Goal: Task Accomplishment & Management: Complete application form

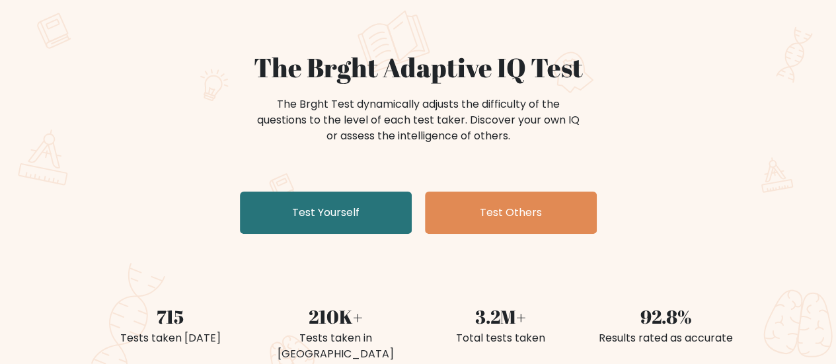
scroll to position [132, 0]
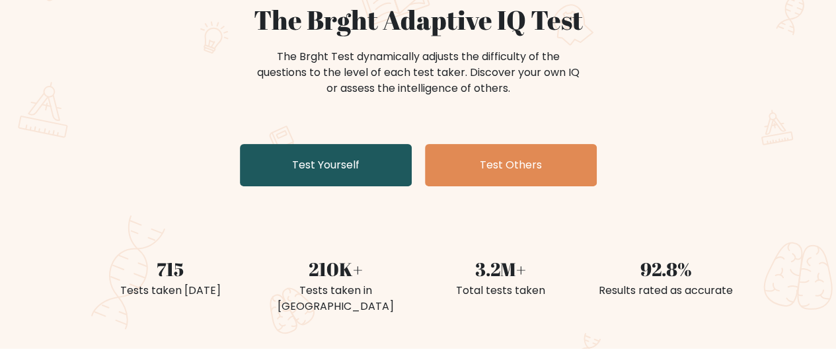
click at [321, 158] on link "Test Yourself" at bounding box center [326, 165] width 172 height 42
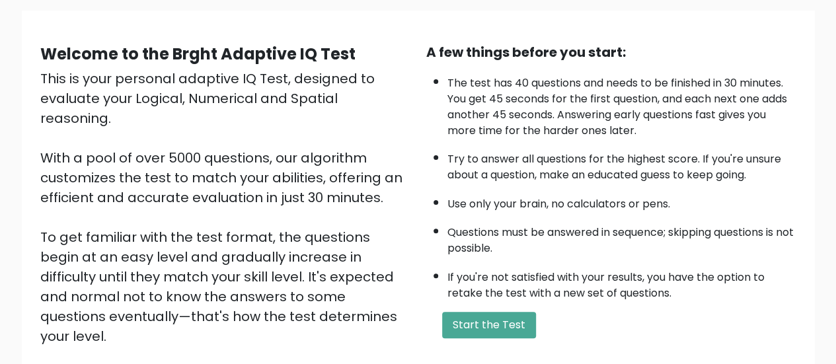
scroll to position [198, 0]
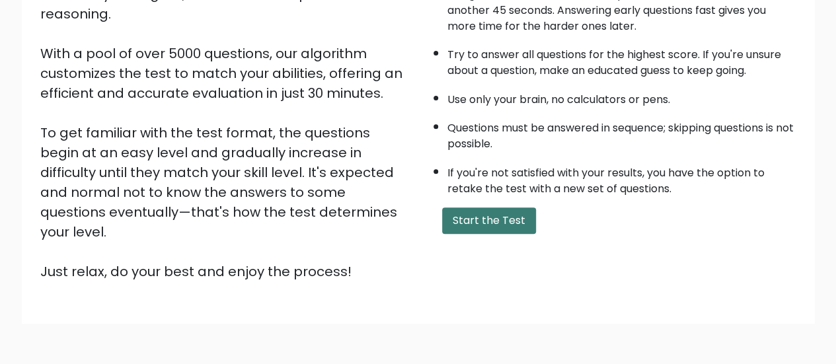
click at [493, 221] on button "Start the Test" at bounding box center [489, 220] width 94 height 26
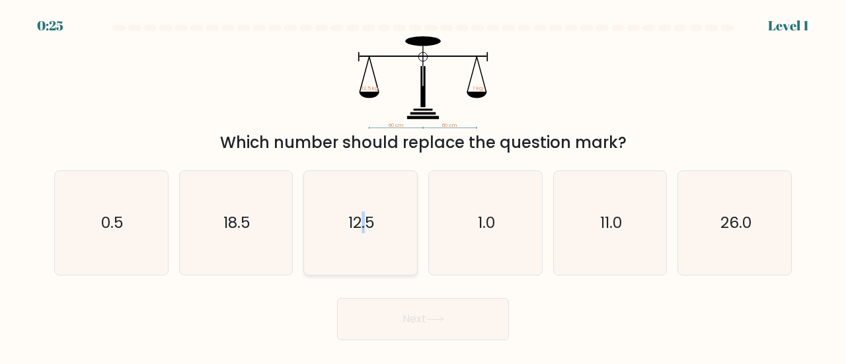
click at [364, 221] on text "12.5" at bounding box center [361, 222] width 26 height 22
click at [433, 319] on icon at bounding box center [435, 319] width 16 height 6
click at [376, 172] on icon "12.5" at bounding box center [361, 223] width 104 height 104
click at [423, 182] on input "c. 12.5" at bounding box center [423, 183] width 1 height 3
radio input "true"
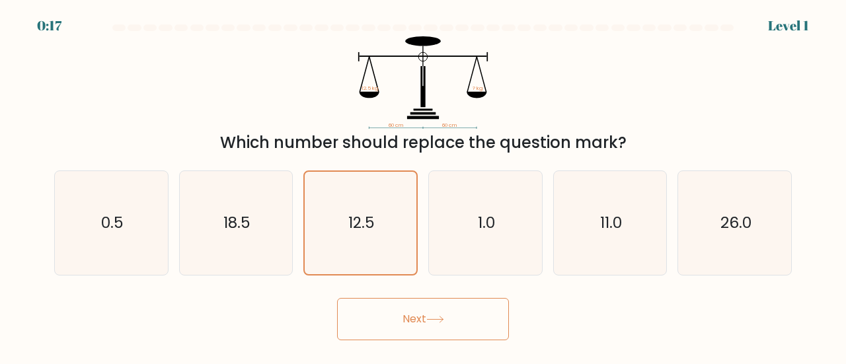
click at [462, 316] on button "Next" at bounding box center [423, 319] width 172 height 42
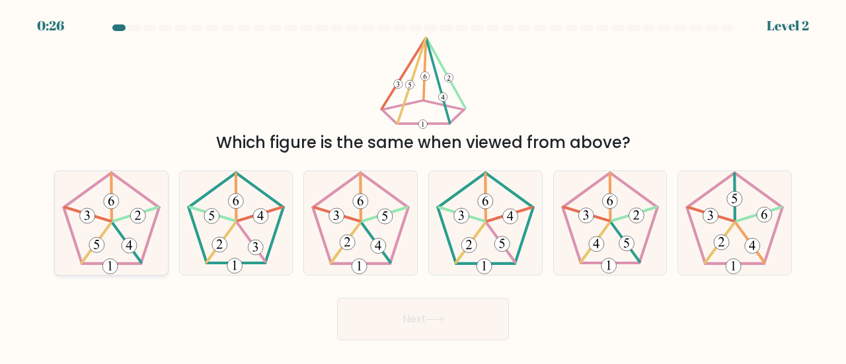
click at [108, 223] on icon at bounding box center [111, 223] width 104 height 104
click at [423, 186] on input "a." at bounding box center [423, 183] width 1 height 3
radio input "true"
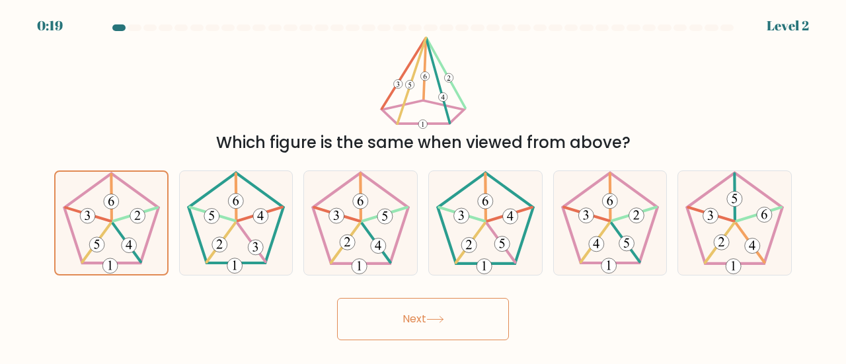
click at [456, 322] on button "Next" at bounding box center [423, 319] width 172 height 42
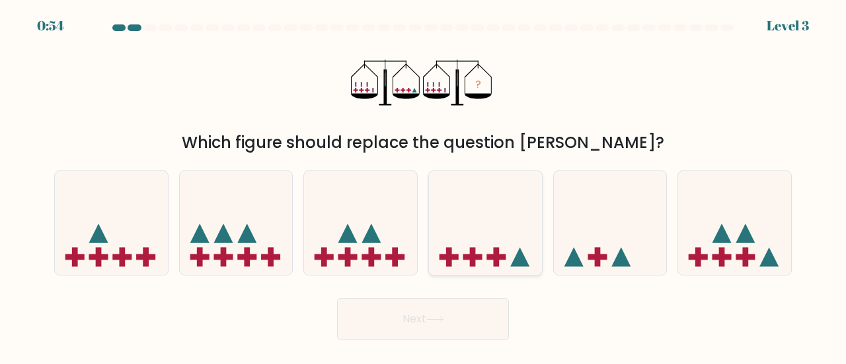
click at [501, 208] on icon at bounding box center [485, 222] width 113 height 93
click at [424, 186] on input "d." at bounding box center [423, 183] width 1 height 3
radio input "true"
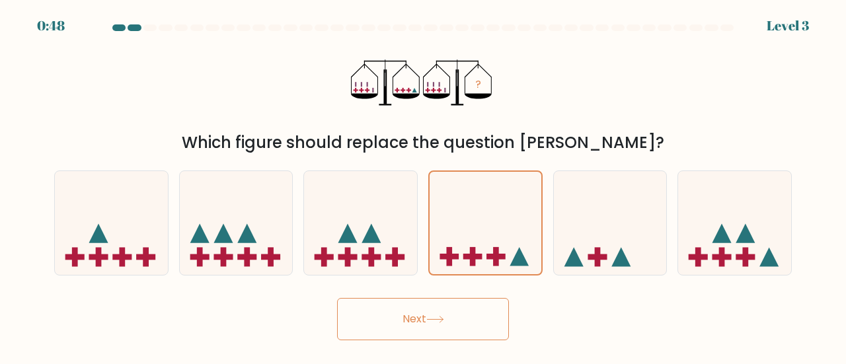
click at [439, 315] on button "Next" at bounding box center [423, 319] width 172 height 42
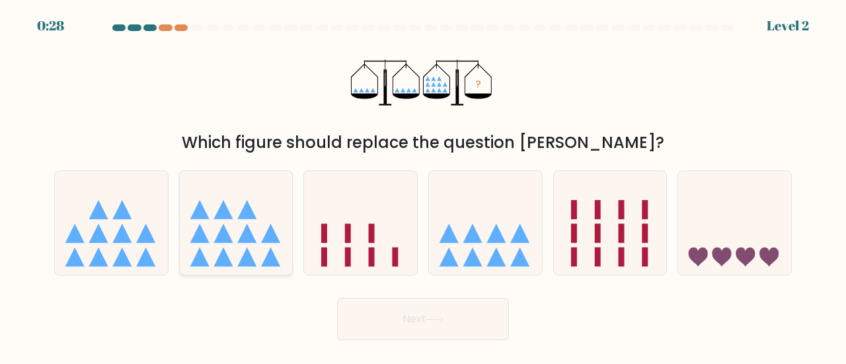
click at [224, 227] on icon at bounding box center [222, 233] width 19 height 19
click at [423, 186] on input "b." at bounding box center [423, 183] width 1 height 3
radio input "true"
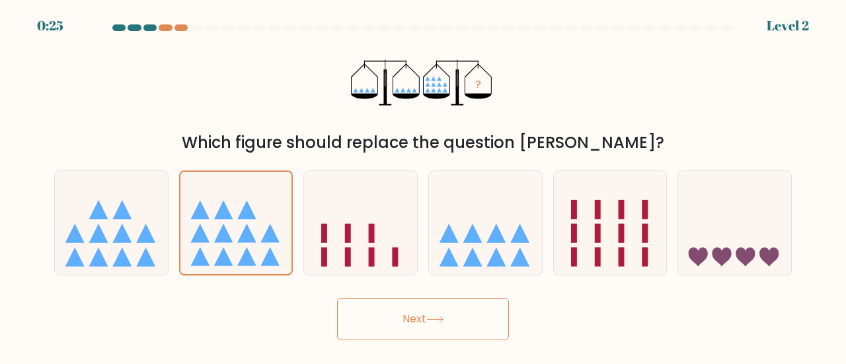
click at [441, 324] on button "Next" at bounding box center [423, 319] width 172 height 42
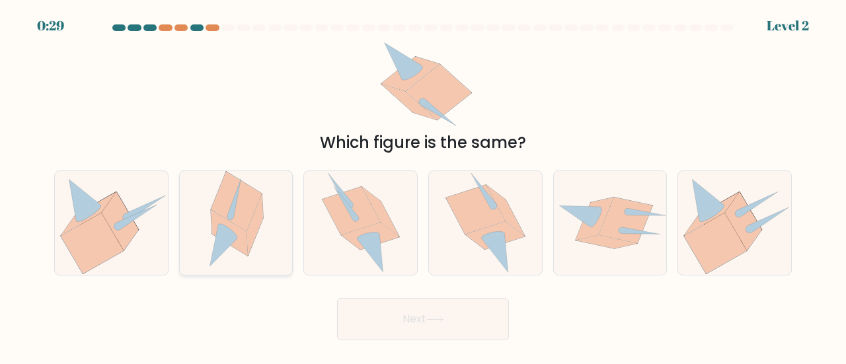
click at [261, 212] on icon at bounding box center [255, 224] width 17 height 61
click at [423, 186] on input "b." at bounding box center [423, 183] width 1 height 3
radio input "true"
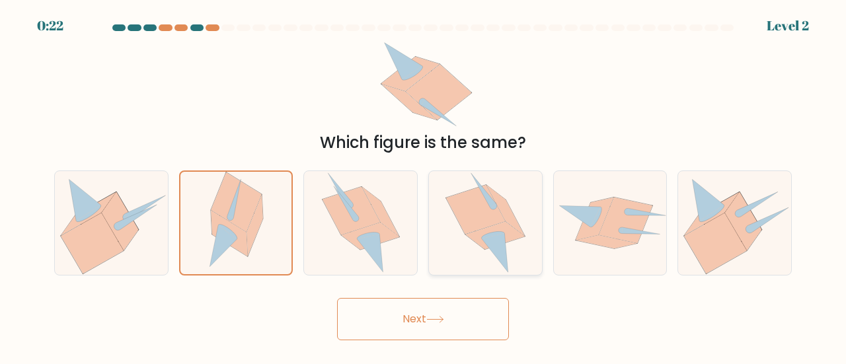
click at [483, 192] on icon at bounding box center [482, 190] width 25 height 34
click at [424, 186] on input "d." at bounding box center [423, 183] width 1 height 3
radio input "true"
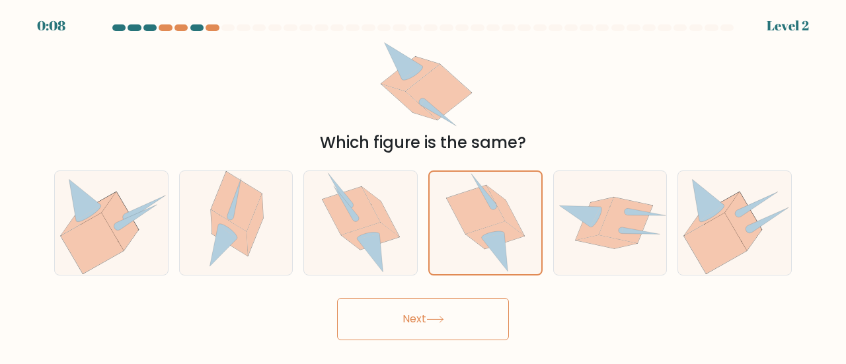
click at [489, 323] on button "Next" at bounding box center [423, 319] width 172 height 42
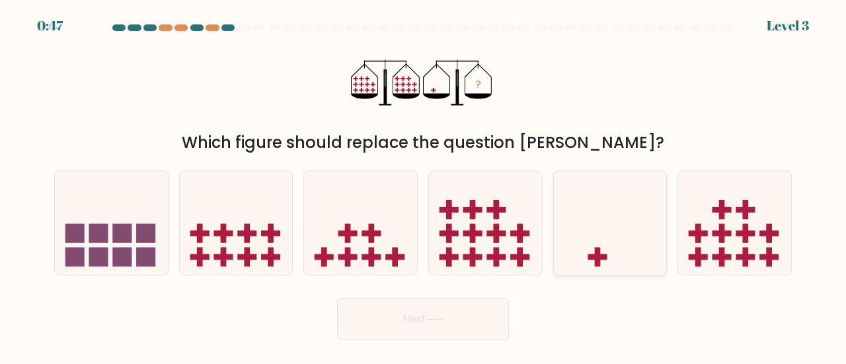
click at [610, 235] on icon at bounding box center [610, 222] width 113 height 93
click at [424, 186] on input "e." at bounding box center [423, 183] width 1 height 3
radio input "true"
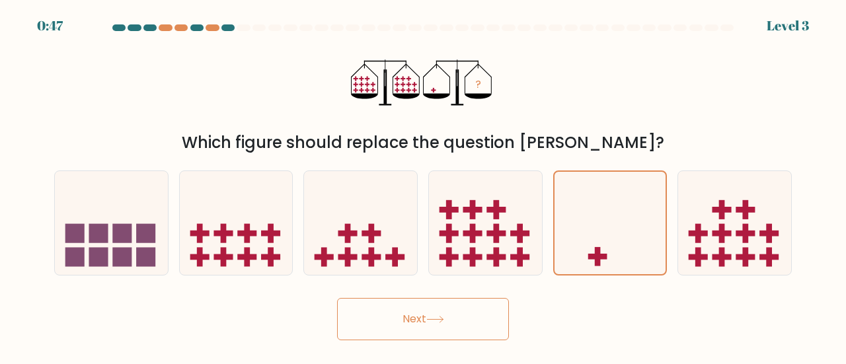
click at [462, 324] on button "Next" at bounding box center [423, 319] width 172 height 42
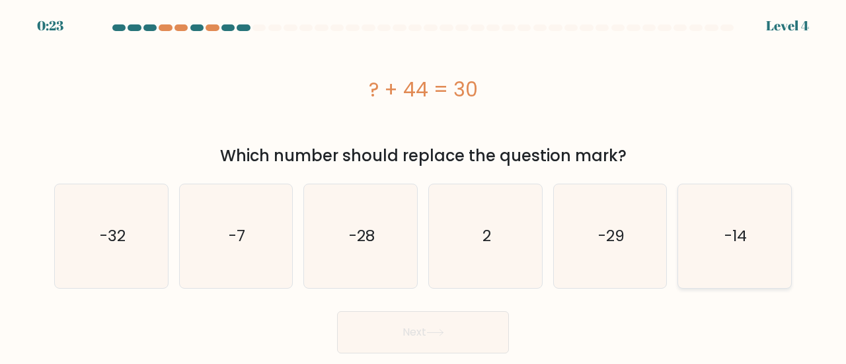
click at [763, 232] on icon "-14" at bounding box center [734, 236] width 104 height 104
click at [424, 186] on input "f. -14" at bounding box center [423, 183] width 1 height 3
radio input "true"
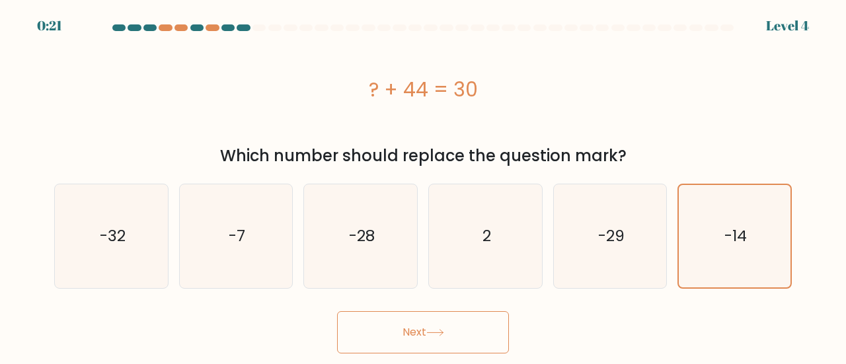
click at [474, 334] on button "Next" at bounding box center [423, 332] width 172 height 42
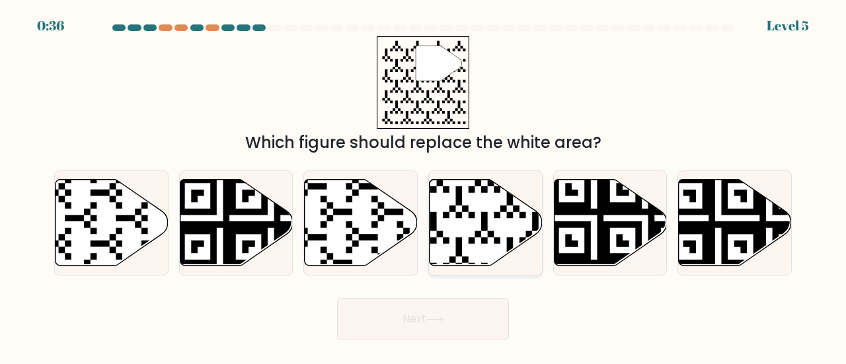
click at [472, 198] on icon at bounding box center [485, 222] width 113 height 87
click at [424, 186] on input "d." at bounding box center [423, 183] width 1 height 3
radio input "true"
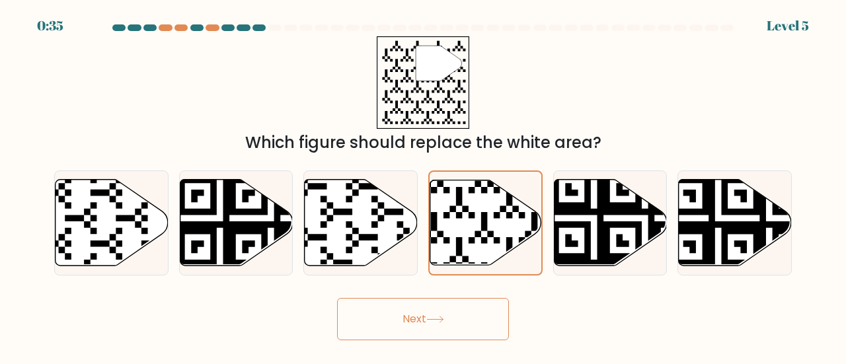
click at [448, 318] on button "Next" at bounding box center [423, 319] width 172 height 42
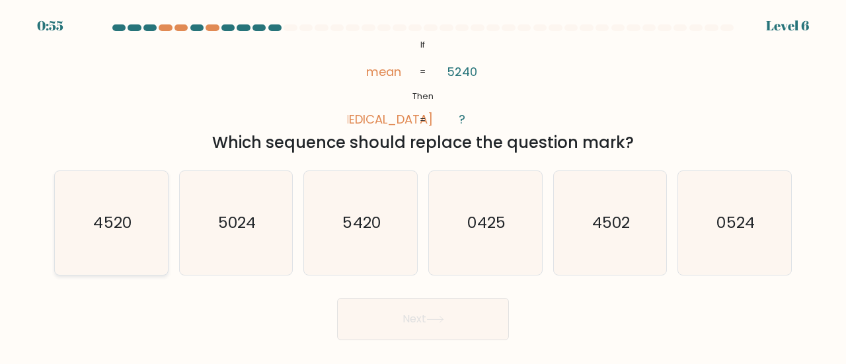
click at [110, 239] on icon "4520" at bounding box center [111, 223] width 104 height 104
click at [423, 186] on input "a. 4520" at bounding box center [423, 183] width 1 height 3
radio input "true"
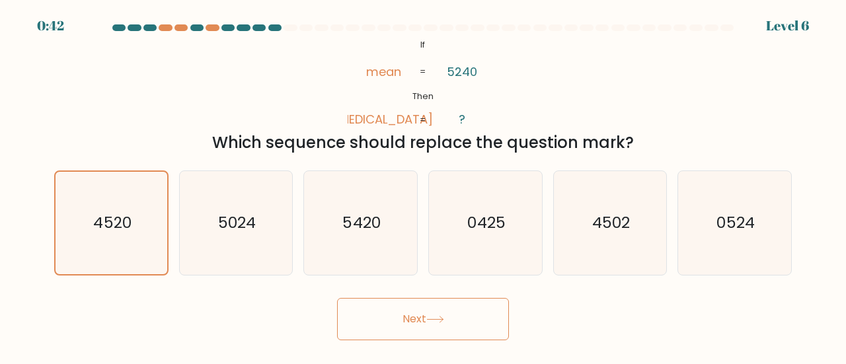
click at [424, 327] on button "Next" at bounding box center [423, 319] width 172 height 42
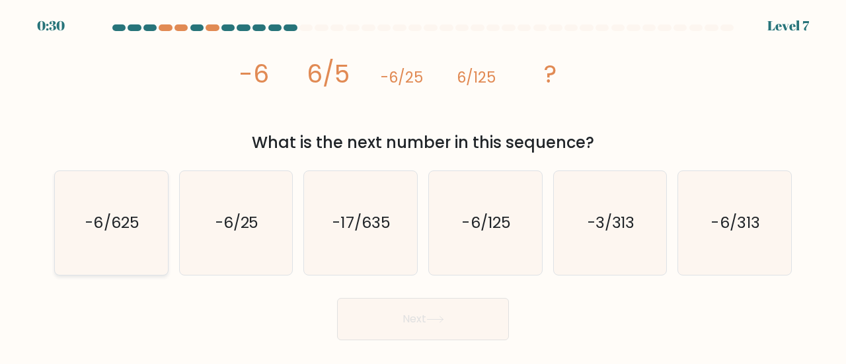
click at [112, 233] on text "-6/625" at bounding box center [112, 222] width 54 height 22
click at [423, 186] on input "a. -6/625" at bounding box center [423, 183] width 1 height 3
radio input "true"
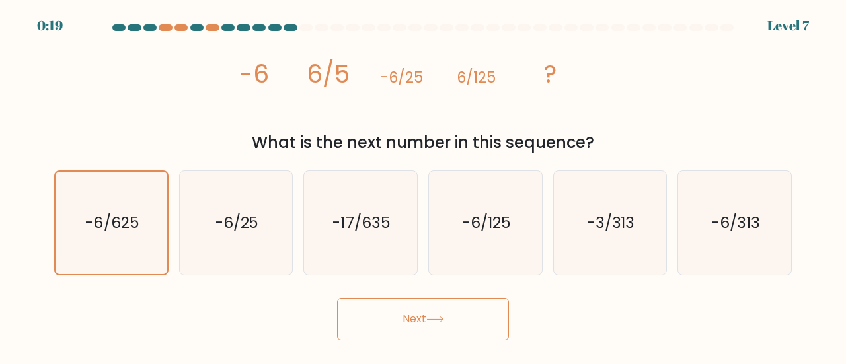
click at [468, 318] on button "Next" at bounding box center [423, 319] width 172 height 42
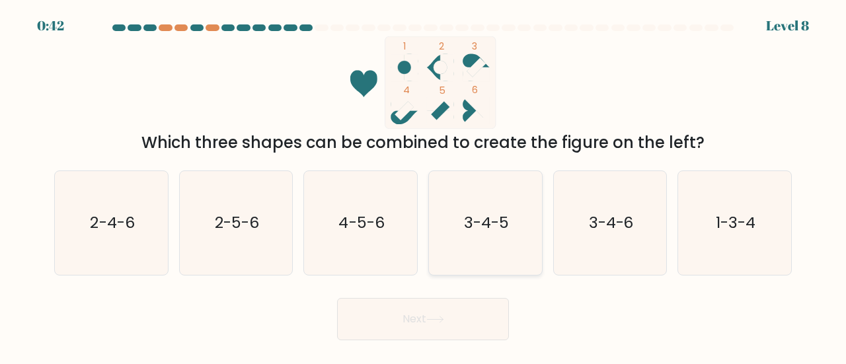
click at [489, 225] on text "3-4-5" at bounding box center [486, 222] width 45 height 22
click at [424, 186] on input "d. 3-4-5" at bounding box center [423, 183] width 1 height 3
radio input "true"
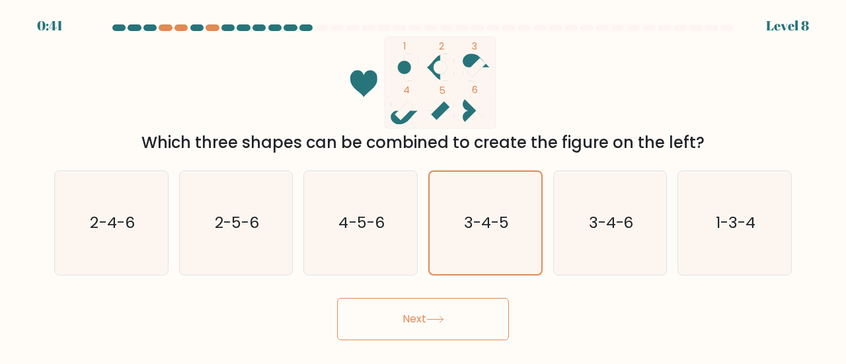
click at [455, 319] on button "Next" at bounding box center [423, 319] width 172 height 42
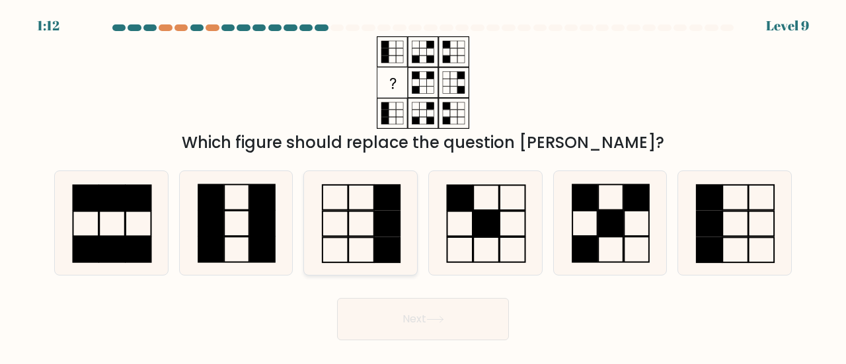
click at [385, 198] on rect at bounding box center [387, 197] width 25 height 25
click at [423, 186] on input "c." at bounding box center [423, 183] width 1 height 3
radio input "true"
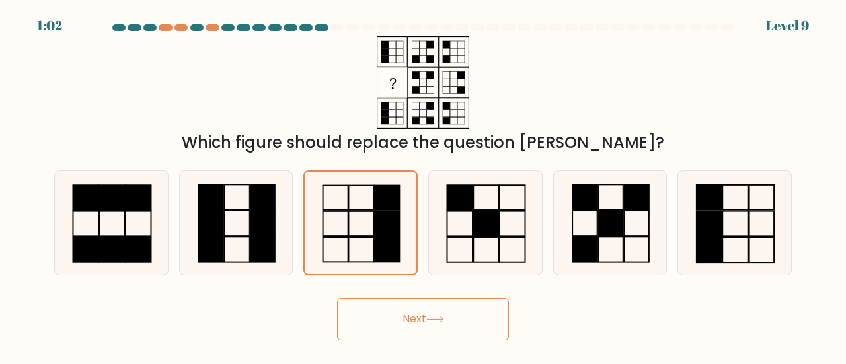
click at [447, 313] on button "Next" at bounding box center [423, 319] width 172 height 42
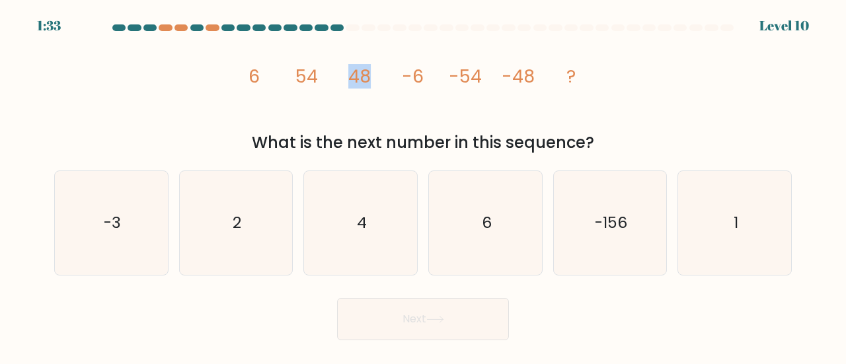
click at [398, 84] on icon "image/svg+xml 6 54 48 -6 -54 -48 ?" at bounding box center [423, 82] width 370 height 92
click at [423, 89] on icon "image/svg+xml 6 54 48 -6 -54 -48 ?" at bounding box center [423, 82] width 370 height 92
drag, startPoint x: 445, startPoint y: 83, endPoint x: 493, endPoint y: 83, distance: 47.6
click at [493, 83] on icon "image/svg+xml 6 54 48 -6 -54 -48 ?" at bounding box center [423, 82] width 370 height 92
click at [534, 86] on tspan "-48" at bounding box center [517, 76] width 33 height 24
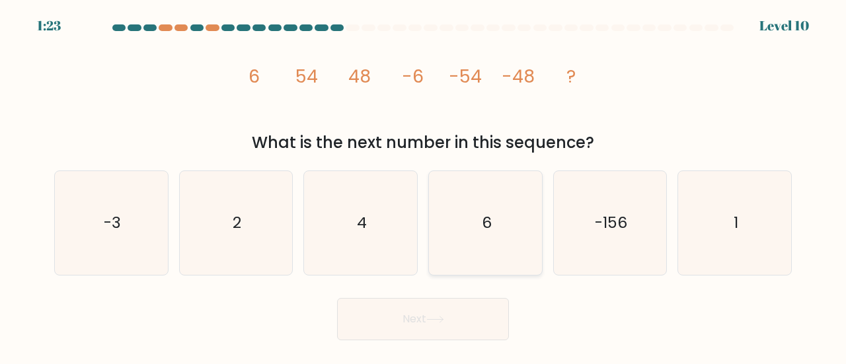
click at [486, 215] on text "6" at bounding box center [486, 222] width 10 height 22
click at [424, 186] on input "d. 6" at bounding box center [423, 183] width 1 height 3
radio input "true"
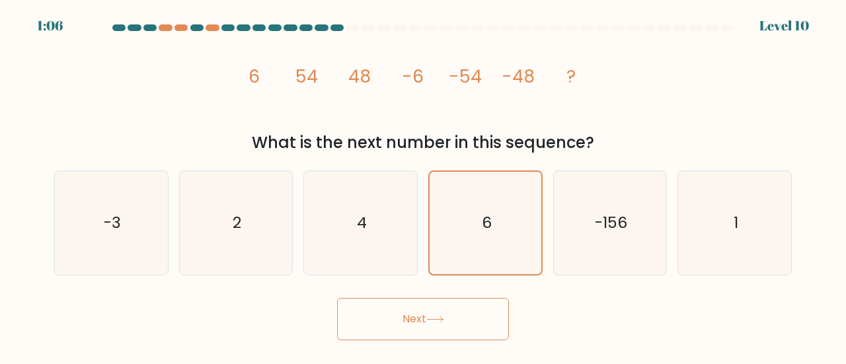
click at [444, 315] on button "Next" at bounding box center [423, 319] width 172 height 42
click at [410, 323] on button "Next" at bounding box center [423, 319] width 172 height 42
click at [488, 210] on icon "6" at bounding box center [485, 223] width 102 height 102
click at [424, 186] on input "d. 6" at bounding box center [423, 183] width 1 height 3
click at [394, 326] on button "Next" at bounding box center [423, 319] width 172 height 42
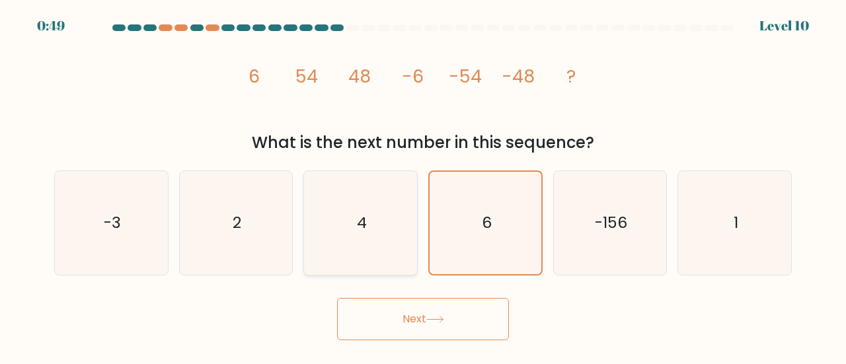
click at [346, 223] on icon "4" at bounding box center [361, 223] width 104 height 104
click at [423, 186] on input "c. 4" at bounding box center [423, 183] width 1 height 3
radio input "true"
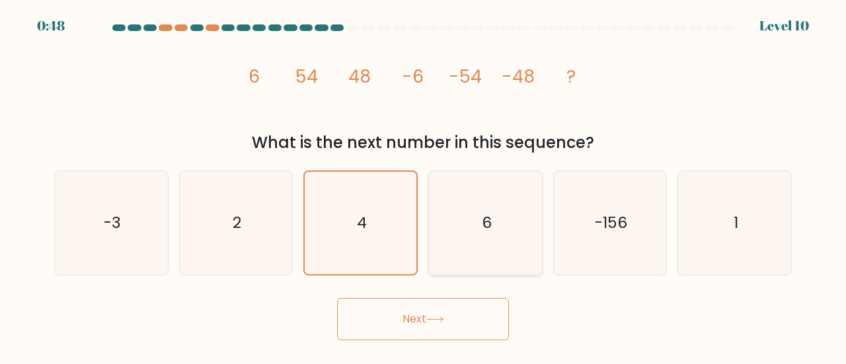
click at [488, 221] on text "6" at bounding box center [486, 222] width 10 height 22
click at [424, 186] on input "d. 6" at bounding box center [423, 183] width 1 height 3
radio input "true"
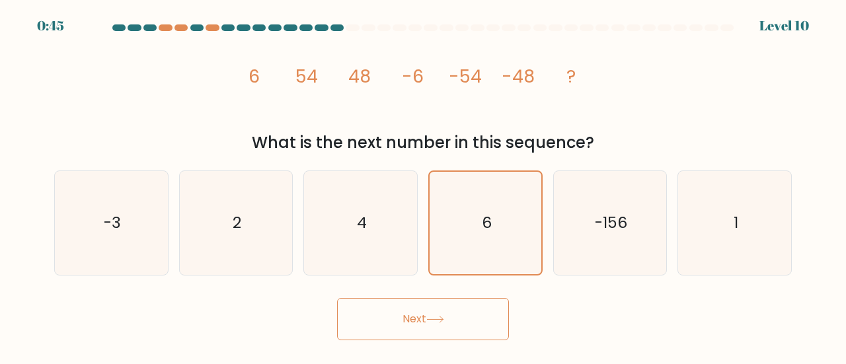
click at [472, 314] on button "Next" at bounding box center [423, 319] width 172 height 42
click at [406, 320] on button "Next" at bounding box center [423, 319] width 172 height 42
click at [374, 209] on icon "4" at bounding box center [361, 223] width 104 height 104
click at [423, 186] on input "c. 4" at bounding box center [423, 183] width 1 height 3
radio input "true"
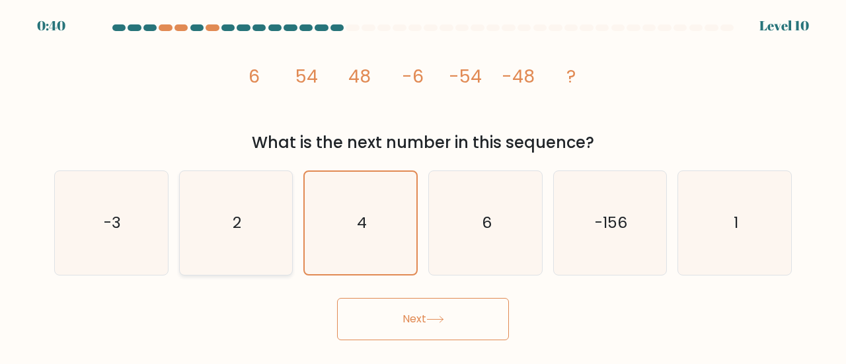
click at [250, 207] on icon "2" at bounding box center [236, 223] width 104 height 104
click at [423, 186] on input "b. 2" at bounding box center [423, 183] width 1 height 3
radio input "true"
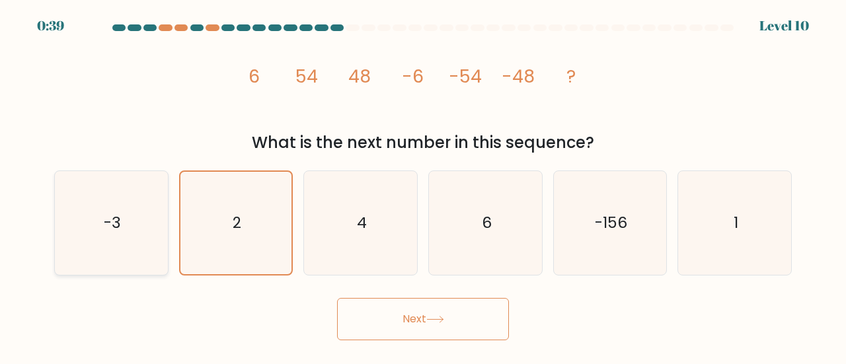
click at [95, 207] on icon "-3" at bounding box center [111, 223] width 104 height 104
click at [423, 186] on input "a. -3" at bounding box center [423, 183] width 1 height 3
radio input "true"
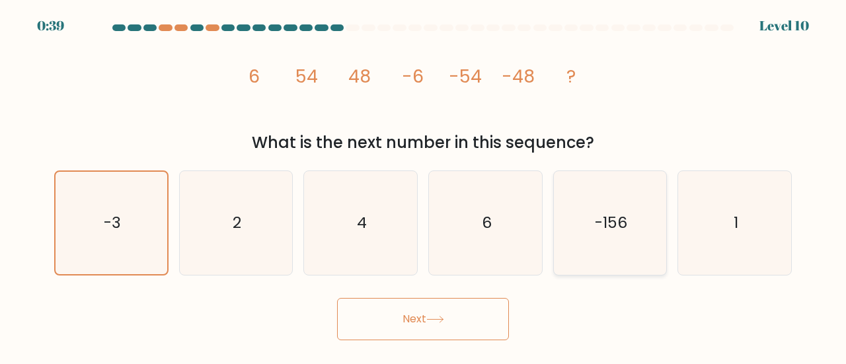
drag, startPoint x: 471, startPoint y: 221, endPoint x: 558, endPoint y: 223, distance: 86.6
click at [472, 221] on icon "6" at bounding box center [485, 223] width 104 height 104
click at [424, 186] on input "d. 6" at bounding box center [423, 183] width 1 height 3
radio input "true"
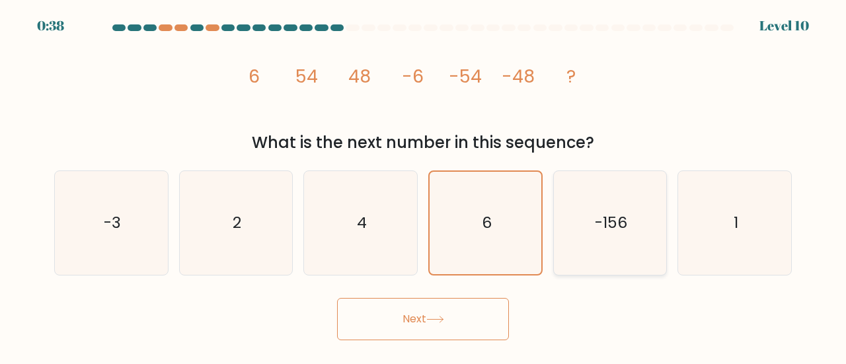
click at [603, 224] on text "-156" at bounding box center [611, 222] width 32 height 22
click at [424, 186] on input "e. -156" at bounding box center [423, 183] width 1 height 3
radio input "true"
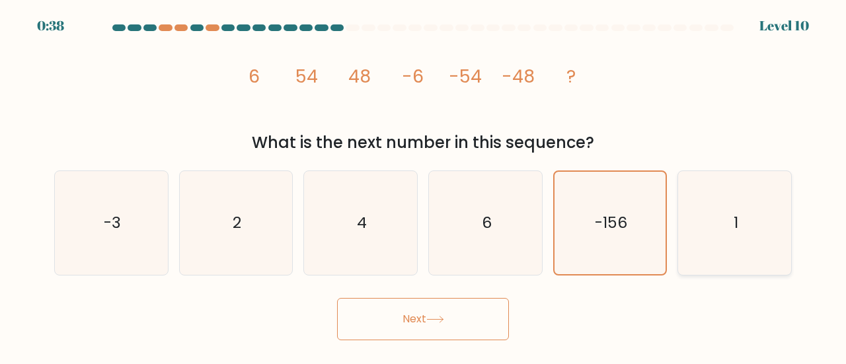
click at [708, 227] on icon "1" at bounding box center [734, 223] width 104 height 104
click at [424, 186] on input "f. 1" at bounding box center [423, 183] width 1 height 3
radio input "true"
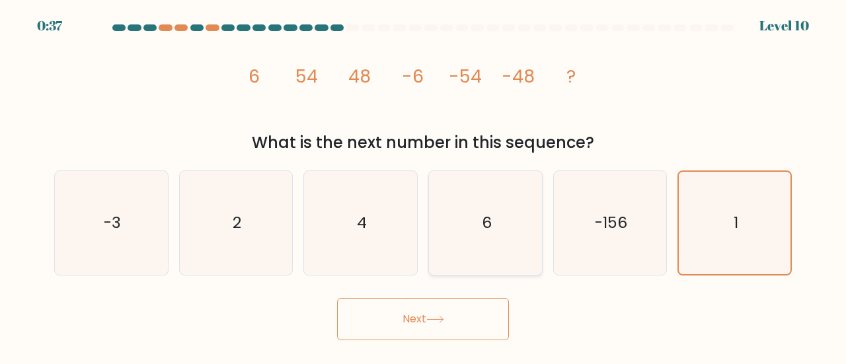
click at [497, 227] on icon "6" at bounding box center [485, 223] width 104 height 104
click at [424, 186] on input "d. 6" at bounding box center [423, 183] width 1 height 3
radio input "true"
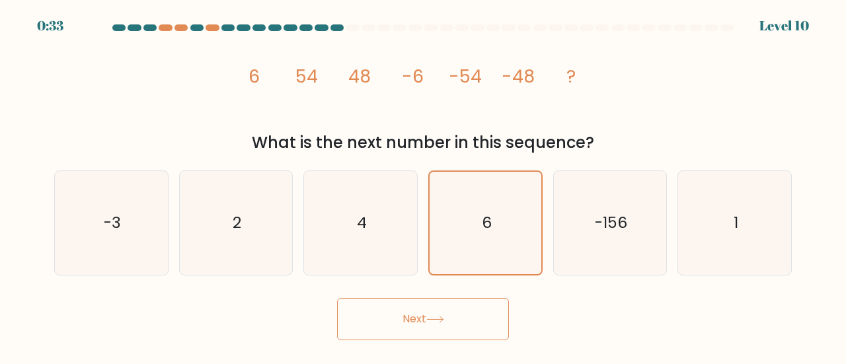
click at [407, 316] on button "Next" at bounding box center [423, 319] width 172 height 42
click at [432, 318] on icon at bounding box center [435, 319] width 18 height 7
click at [476, 192] on icon "6" at bounding box center [485, 223] width 102 height 102
click at [424, 186] on input "d. 6" at bounding box center [423, 183] width 1 height 3
click at [472, 203] on icon "6" at bounding box center [485, 223] width 102 height 102
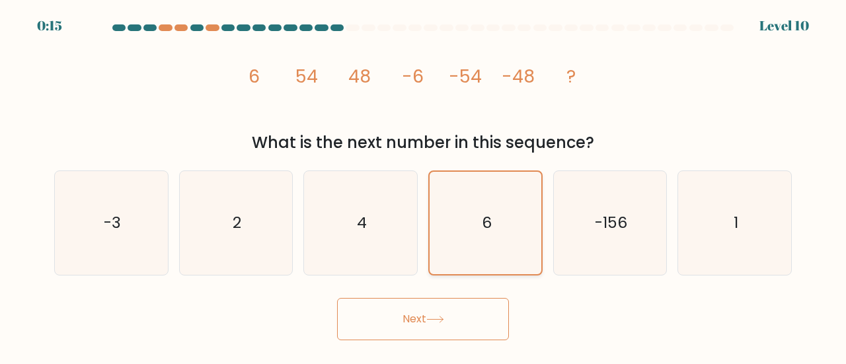
click at [424, 186] on input "d. 6" at bounding box center [423, 183] width 1 height 3
click at [441, 319] on icon at bounding box center [435, 319] width 16 height 6
click at [404, 320] on button "Next" at bounding box center [423, 319] width 172 height 42
